Goal: Task Accomplishment & Management: Complete application form

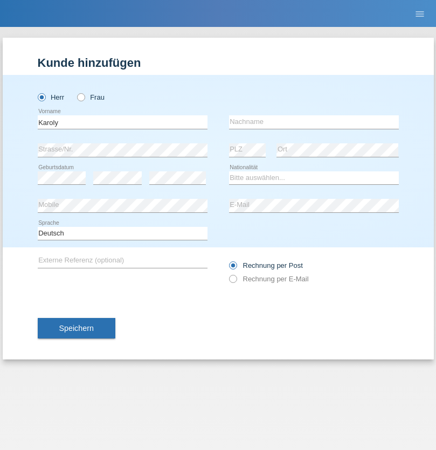
type input "Karoly"
click at [314, 122] on input "text" at bounding box center [314, 121] width 170 height 13
type input "Dulai"
select select "HU"
select select "C"
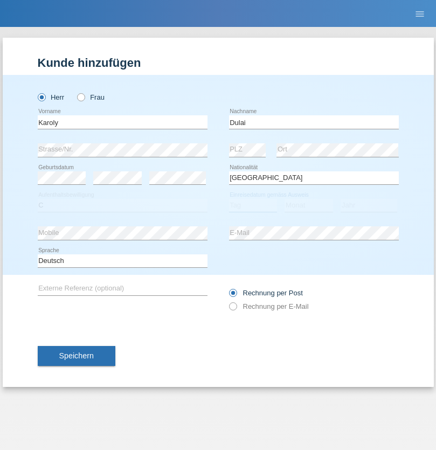
select select "01"
select select "09"
select select "2011"
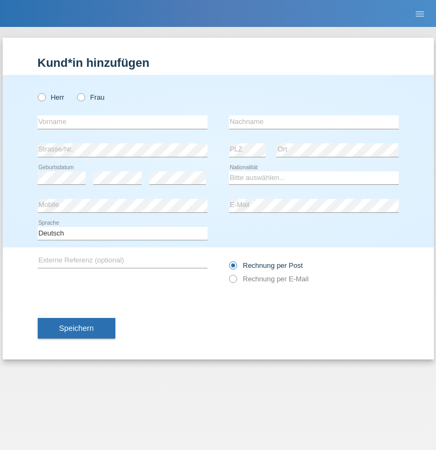
radio input "true"
click at [122, 122] on input "text" at bounding box center [123, 121] width 170 height 13
type input "Coneva"
click at [314, 122] on input "text" at bounding box center [314, 121] width 170 height 13
type input "Vanesa"
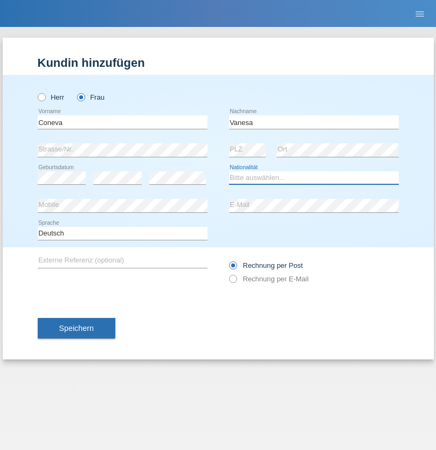
select select "MK"
select select "C"
select select "09"
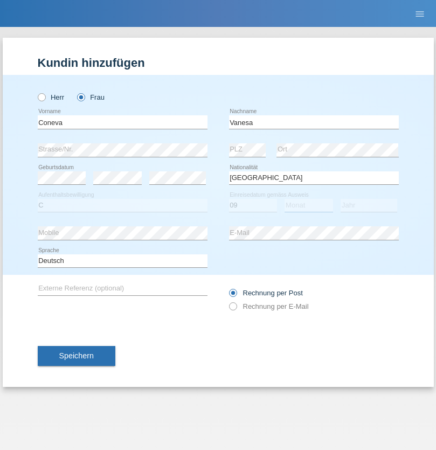
select select "11"
select select "2016"
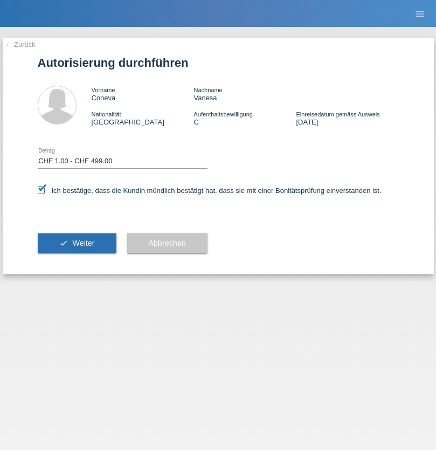
select select "1"
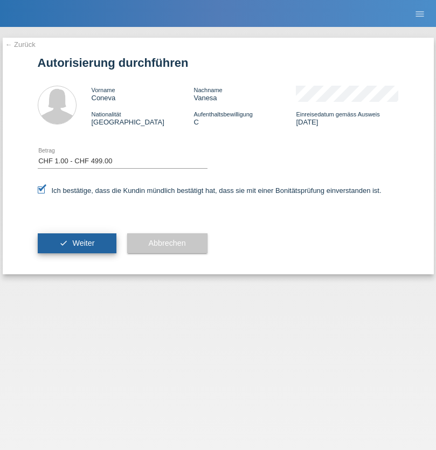
click at [76, 243] on span "Weiter" at bounding box center [83, 243] width 22 height 9
